Goal: Information Seeking & Learning: Learn about a topic

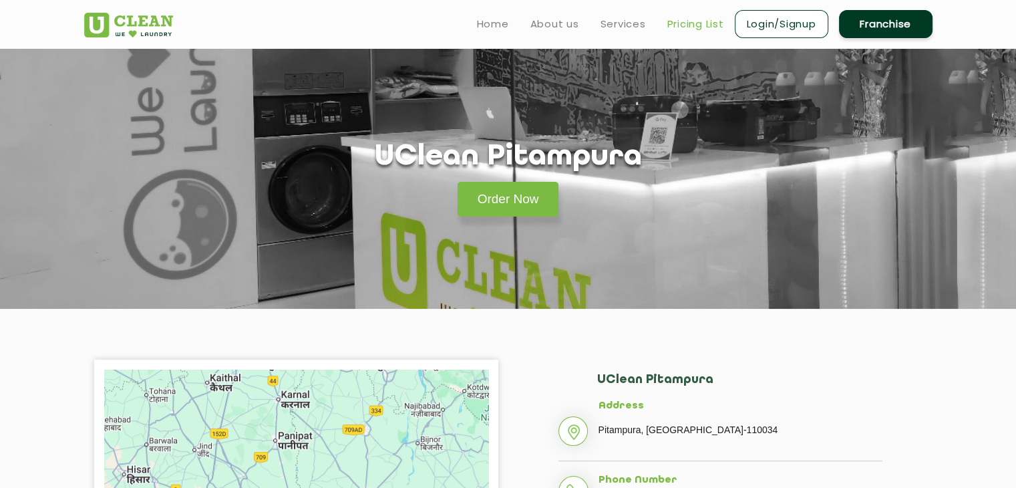
click at [703, 24] on link "Pricing List" at bounding box center [695, 24] width 57 height 16
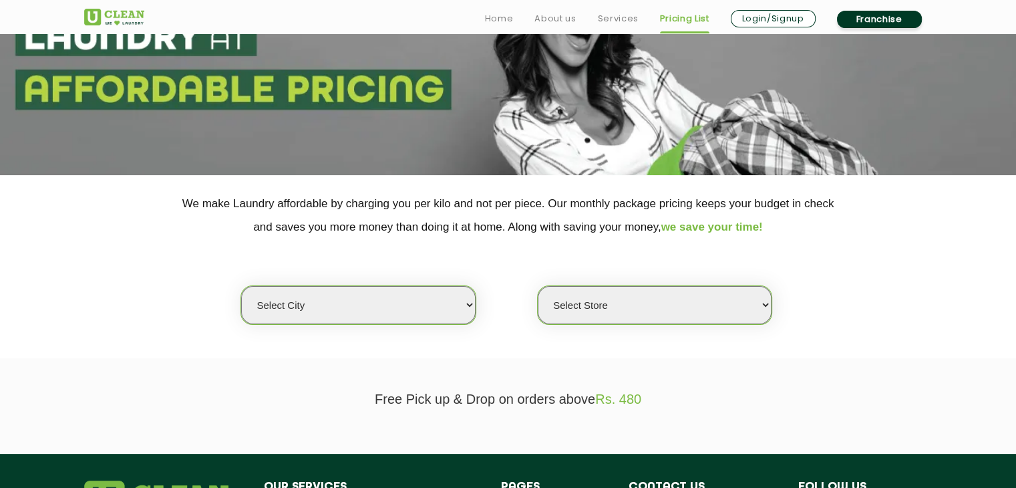
scroll to position [334, 0]
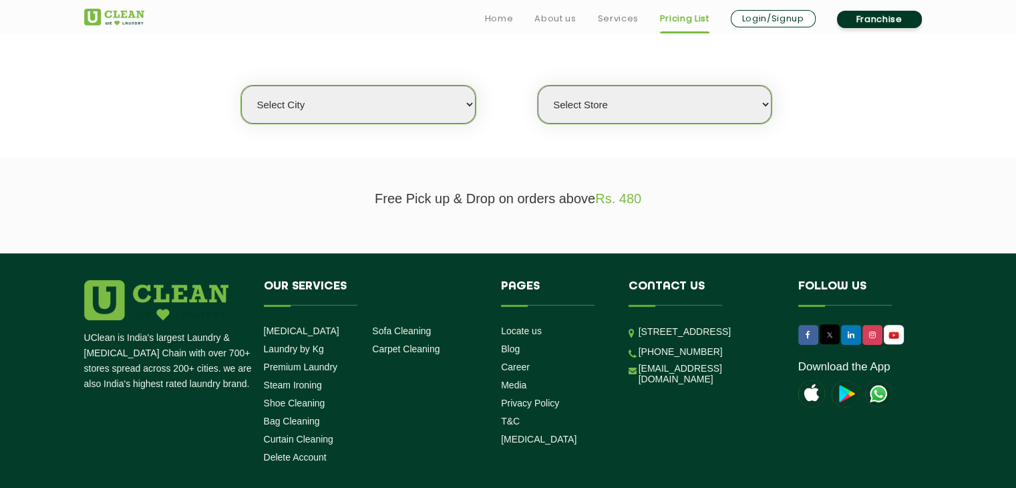
click at [409, 110] on select "Select city [GEOGRAPHIC_DATA] [GEOGRAPHIC_DATA] [GEOGRAPHIC_DATA] [GEOGRAPHIC_D…" at bounding box center [358, 105] width 234 height 38
select select "1"
click at [241, 86] on select "Select city [GEOGRAPHIC_DATA] [GEOGRAPHIC_DATA] [GEOGRAPHIC_DATA] [GEOGRAPHIC_D…" at bounding box center [358, 105] width 234 height 38
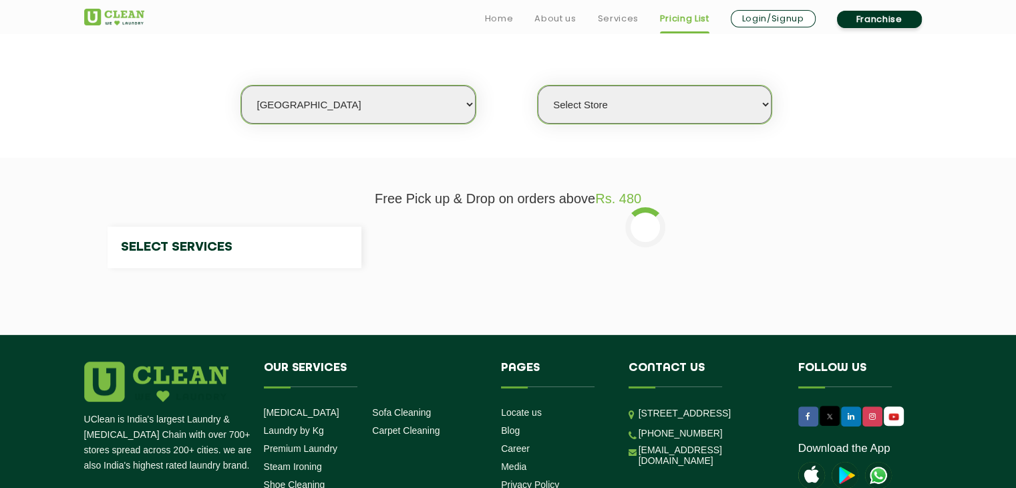
click at [623, 113] on select "Select Store" at bounding box center [655, 105] width 234 height 38
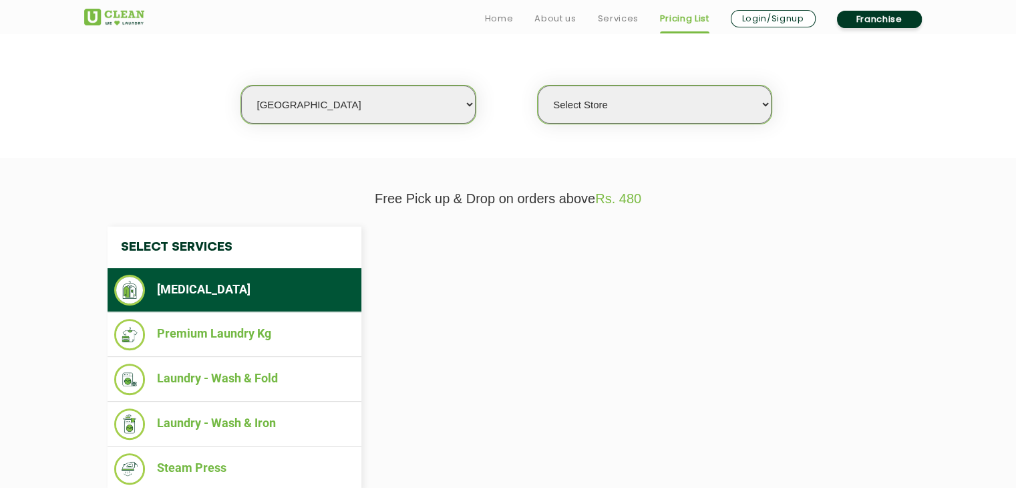
select select "0"
click at [697, 110] on select "Select Store [GEOGRAPHIC_DATA] [GEOGRAPHIC_DATA] 2 [GEOGRAPHIC_DATA] [PERSON_NA…" at bounding box center [655, 105] width 234 height 38
click at [698, 105] on select "Select Store [GEOGRAPHIC_DATA] [GEOGRAPHIC_DATA] 2 [GEOGRAPHIC_DATA] [PERSON_NA…" at bounding box center [655, 105] width 234 height 38
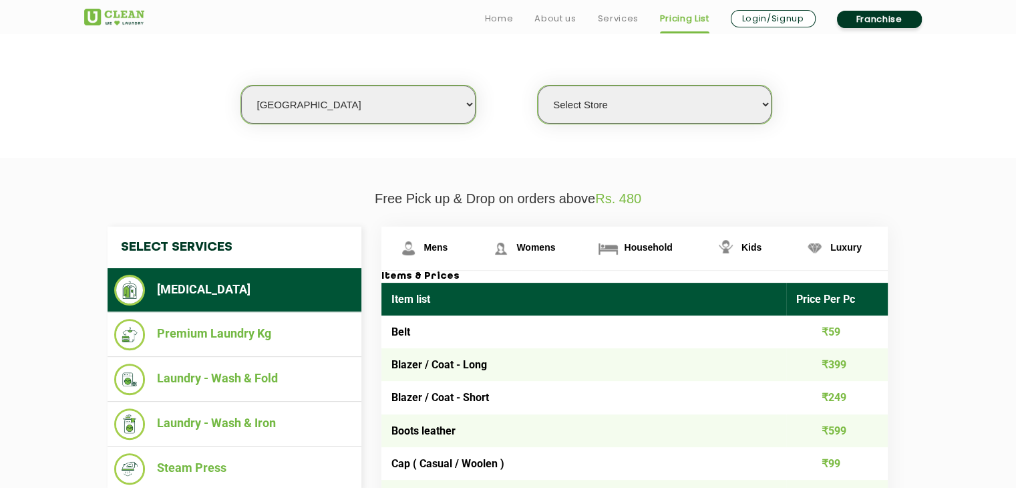
click at [538, 86] on select "Select Store [GEOGRAPHIC_DATA] [GEOGRAPHIC_DATA] 2 [GEOGRAPHIC_DATA] [PERSON_NA…" at bounding box center [655, 105] width 234 height 38
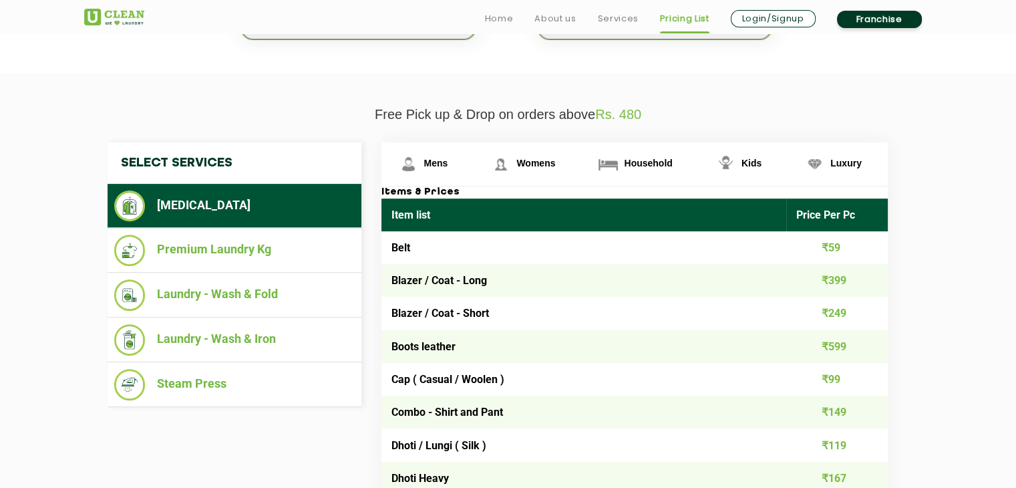
scroll to position [468, 0]
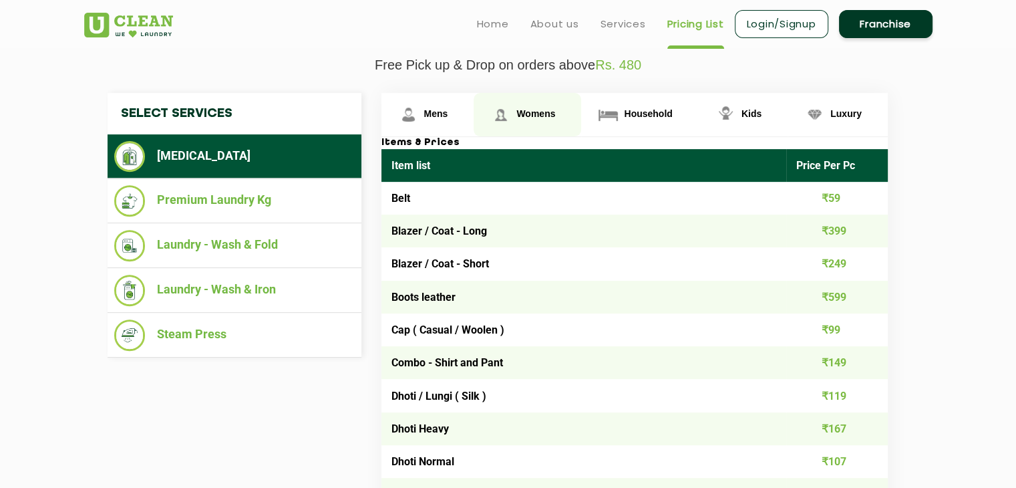
click at [542, 116] on span "Womens" at bounding box center [535, 113] width 39 height 11
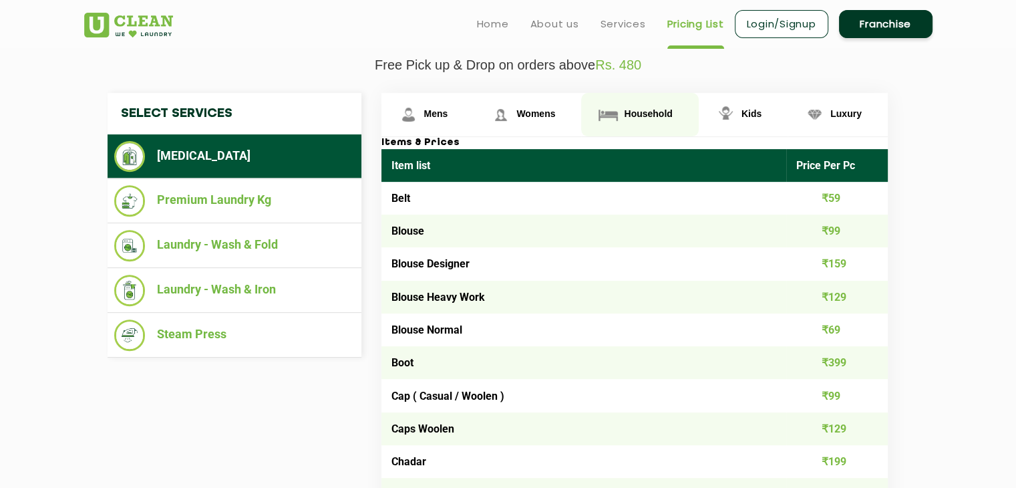
click at [631, 112] on span "Household" at bounding box center [648, 113] width 48 height 11
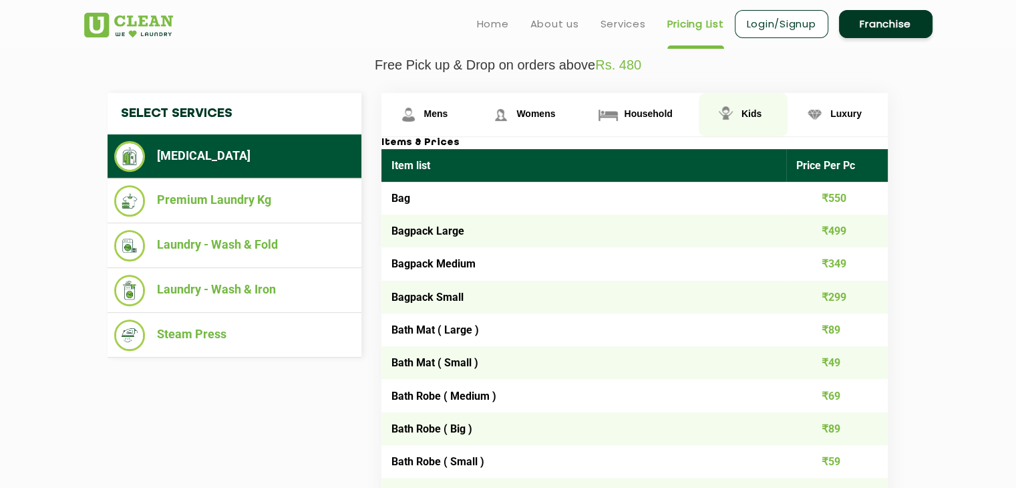
click at [757, 113] on span "Kids" at bounding box center [752, 113] width 20 height 11
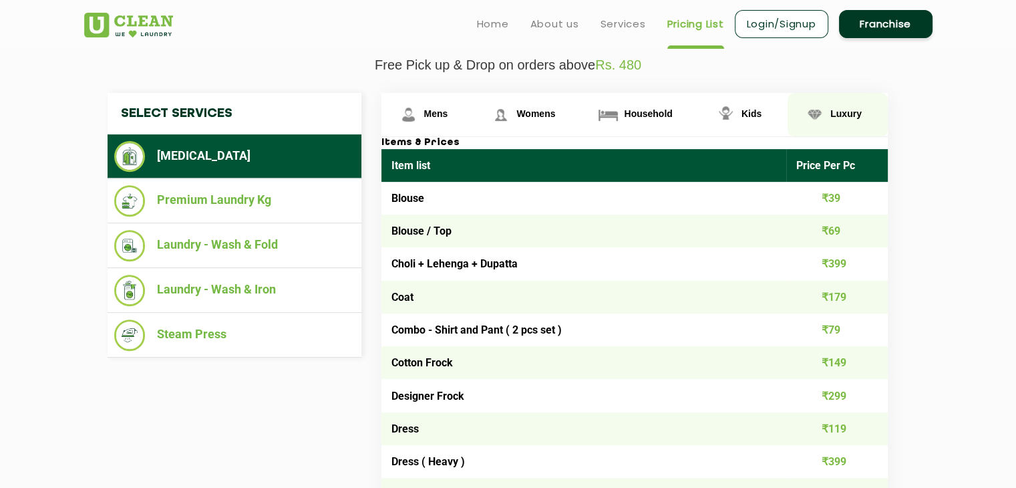
click at [847, 116] on span "Luxury" at bounding box center [846, 113] width 31 height 11
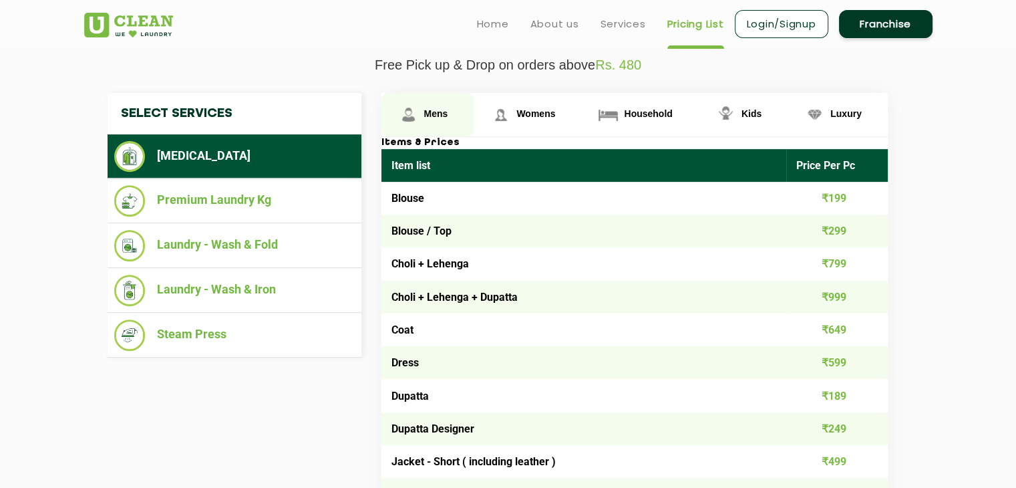
click at [444, 116] on span "Mens" at bounding box center [436, 113] width 24 height 11
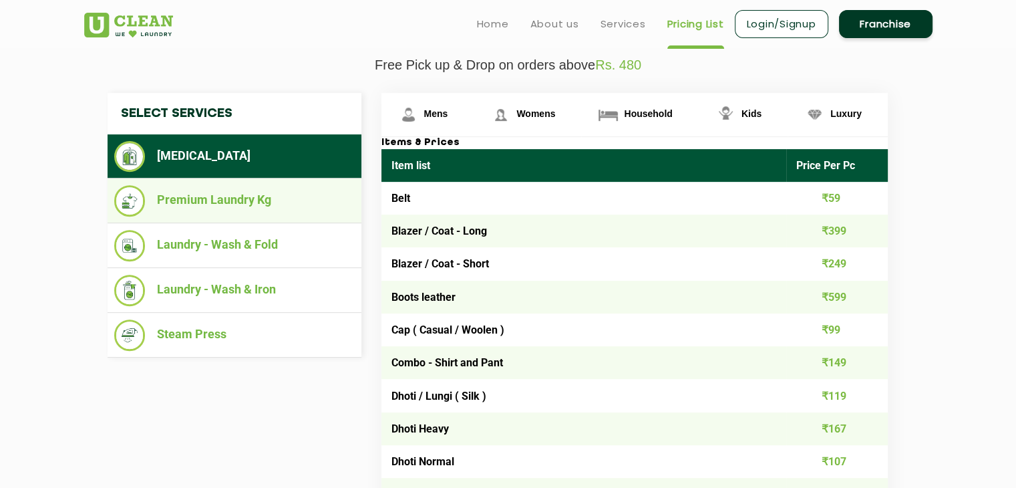
click at [251, 200] on li "Premium Laundry Kg" at bounding box center [234, 200] width 241 height 31
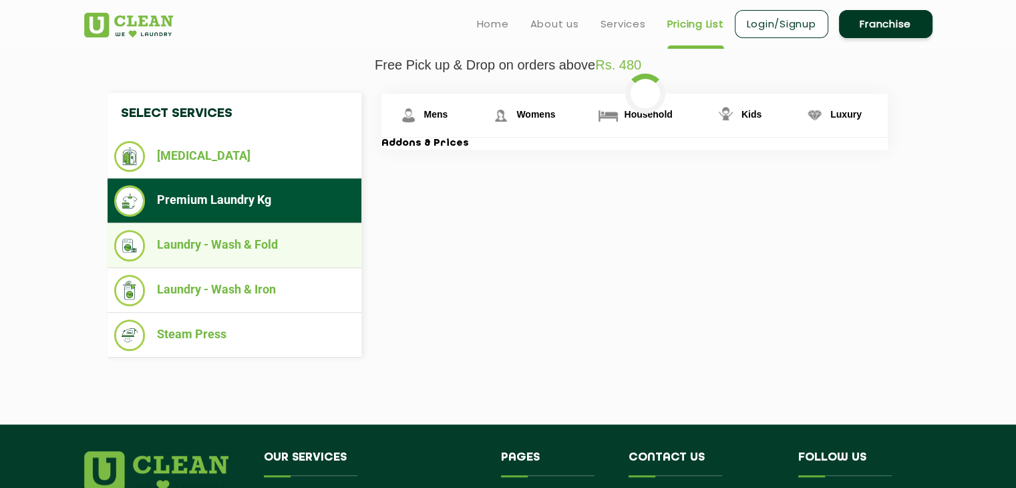
click at [245, 242] on li "Laundry - Wash & Fold" at bounding box center [234, 245] width 241 height 31
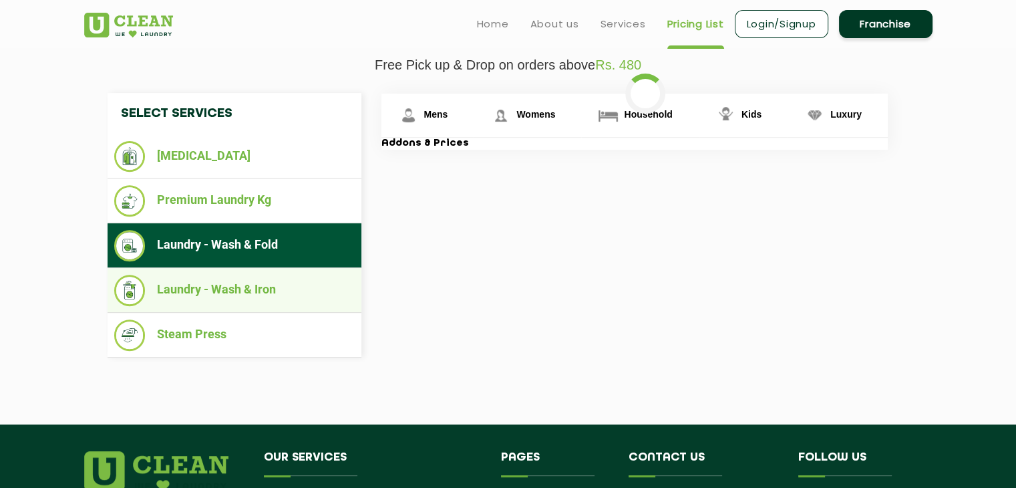
click at [249, 294] on li "Laundry - Wash & Iron" at bounding box center [234, 290] width 241 height 31
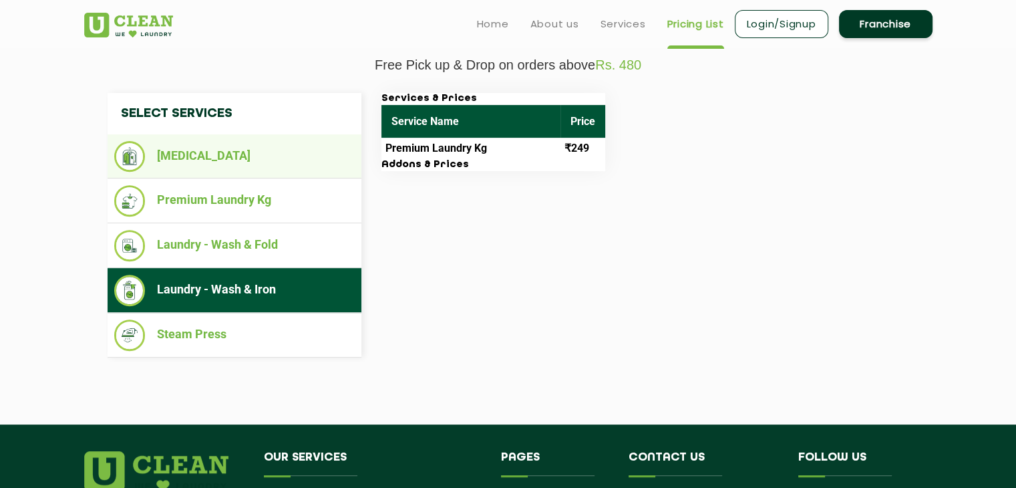
click at [202, 164] on li "[MEDICAL_DATA]" at bounding box center [234, 156] width 241 height 31
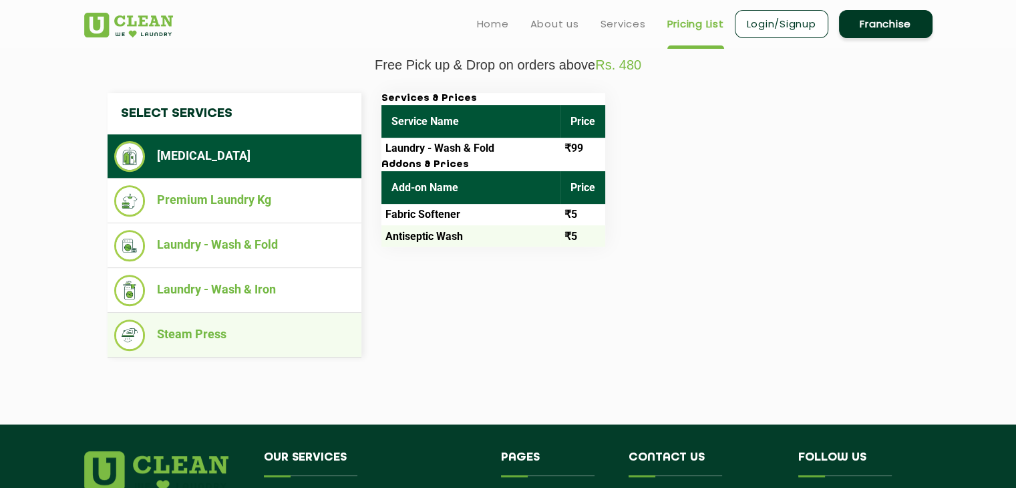
drag, startPoint x: 184, startPoint y: 329, endPoint x: 286, endPoint y: 342, distance: 103.0
click at [184, 329] on li "Steam Press" at bounding box center [234, 334] width 241 height 31
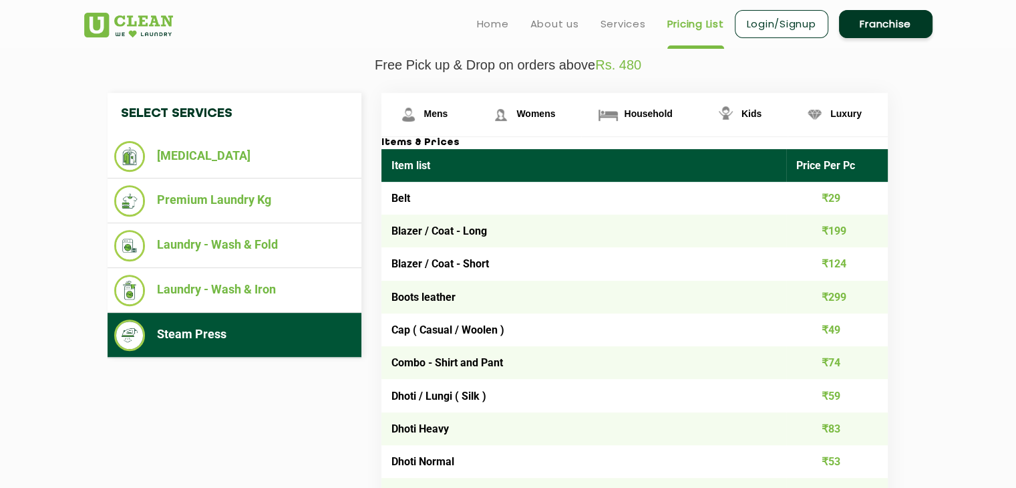
drag, startPoint x: 206, startPoint y: 162, endPoint x: 391, endPoint y: 324, distance: 245.3
click at [207, 164] on li "[MEDICAL_DATA]" at bounding box center [234, 156] width 241 height 31
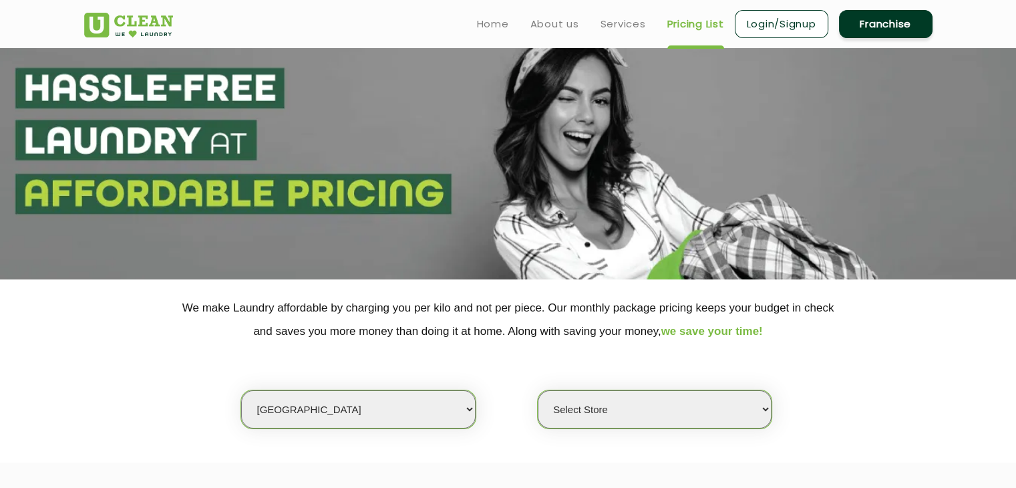
scroll to position [0, 0]
